Goal: Browse casually: Explore the website without a specific task or goal

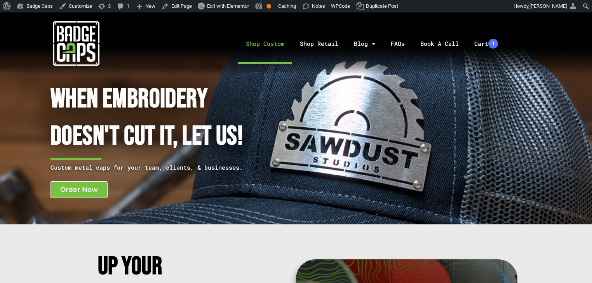
click at [252, 48] on link "Shop Custom" at bounding box center [265, 43] width 54 height 41
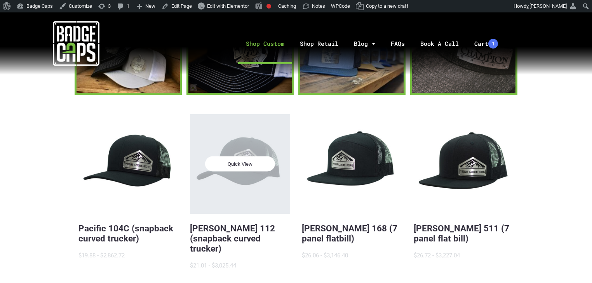
scroll to position [124, 0]
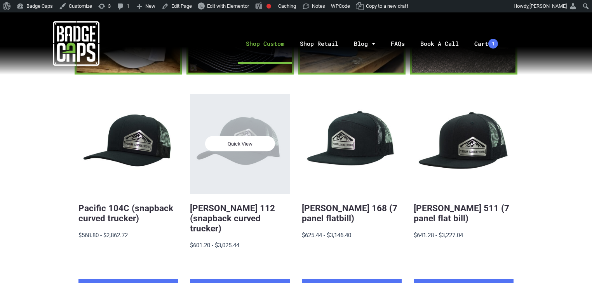
click at [240, 150] on span "Quick View" at bounding box center [240, 143] width 70 height 15
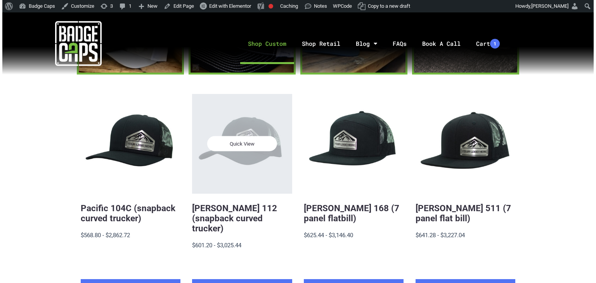
scroll to position [0, 0]
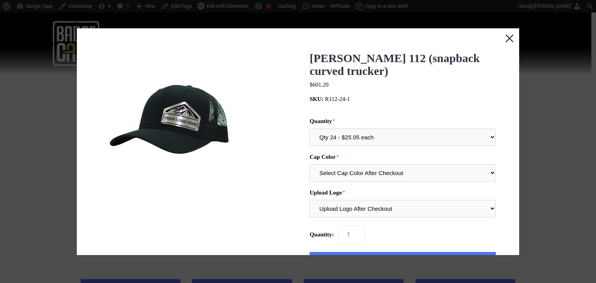
click at [506, 35] on button "Close this dialog window" at bounding box center [509, 37] width 19 height 19
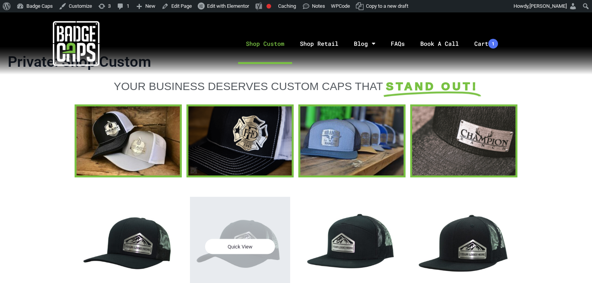
scroll to position [35, 0]
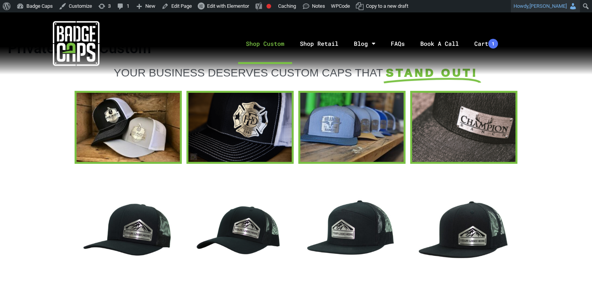
drag, startPoint x: 531, startPoint y: 0, endPoint x: 519, endPoint y: 1, distance: 12.4
click at [519, 1] on link "Howdy, Ross Rutherford" at bounding box center [544, 6] width 69 height 12
